Goal: Book appointment/travel/reservation

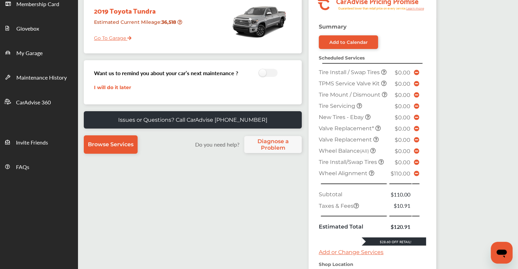
scroll to position [68, 0]
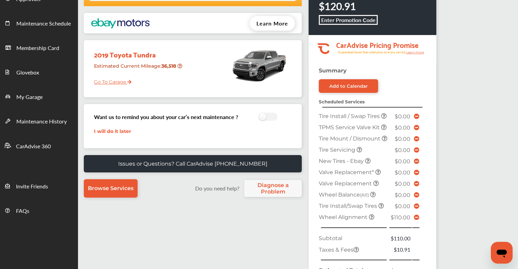
click at [115, 83] on link "Go To Garage" at bounding box center [110, 80] width 43 height 13
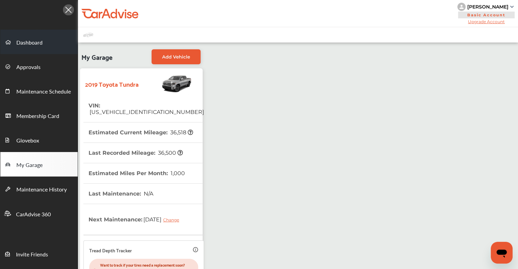
click at [28, 42] on span "Dashboard" at bounding box center [29, 42] width 26 height 9
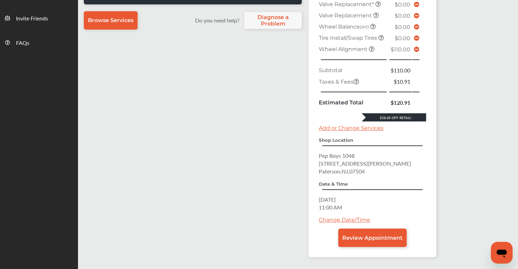
scroll to position [238, 0]
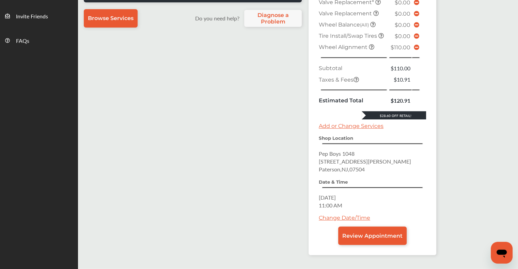
click at [414, 50] on icon at bounding box center [416, 47] width 5 height 5
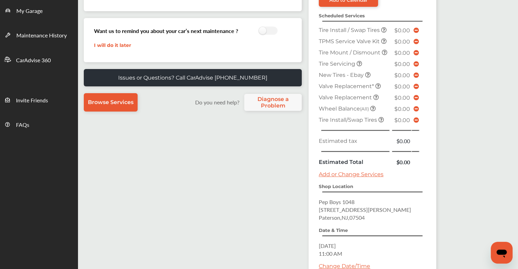
scroll to position [222, 0]
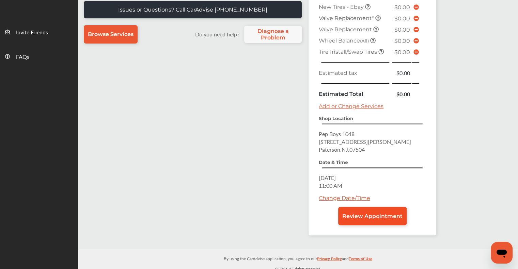
click at [384, 213] on span "Review Appointment" at bounding box center [372, 216] width 60 height 6
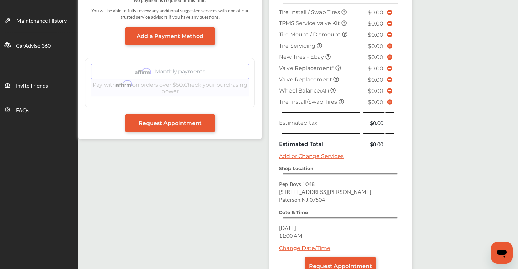
scroll to position [215, 0]
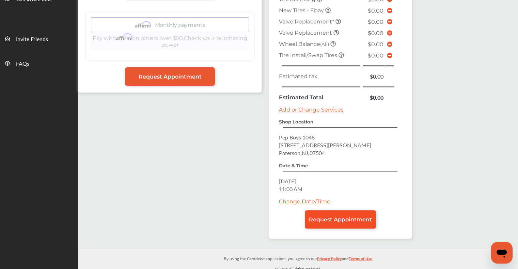
click at [350, 218] on link "Request Appointment" at bounding box center [340, 219] width 71 height 18
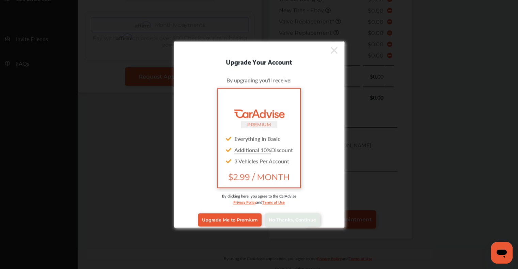
scroll to position [215, 0]
click at [288, 218] on span "No Thanks, Continue" at bounding box center [292, 220] width 47 height 5
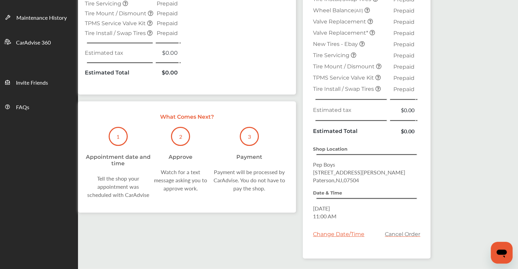
scroll to position [192, 0]
